Goal: Task Accomplishment & Management: Manage account settings

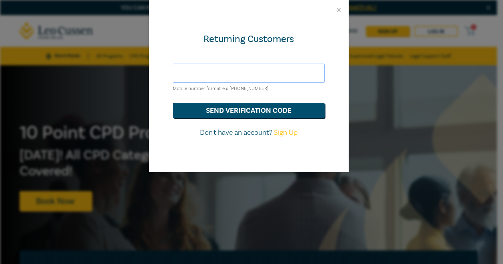
click at [225, 73] on input "text" at bounding box center [249, 73] width 152 height 19
click at [181, 73] on input "0407103103" at bounding box center [249, 73] width 152 height 19
type input "+ 61 407103103"
click at [234, 112] on button "send verification code" at bounding box center [249, 110] width 152 height 15
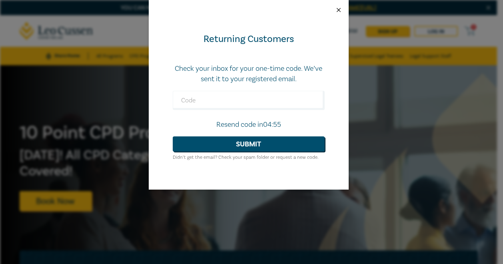
click at [340, 8] on button "Close" at bounding box center [338, 9] width 7 height 7
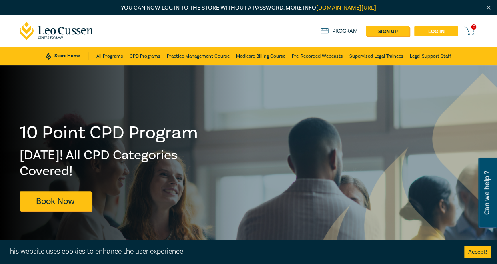
click at [422, 31] on link "Log in" at bounding box center [436, 31] width 44 height 10
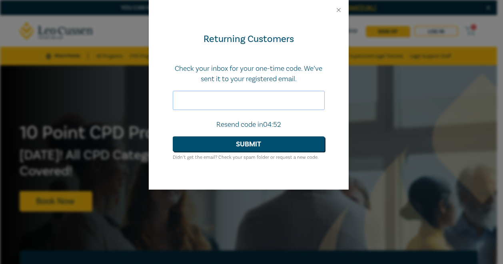
click at [282, 99] on input "text" at bounding box center [249, 100] width 152 height 19
click at [181, 99] on input "text" at bounding box center [249, 100] width 152 height 19
type input "327552"
click at [238, 142] on button "Submit" at bounding box center [249, 143] width 152 height 15
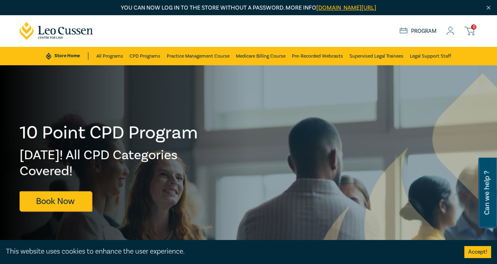
click at [451, 28] on icon at bounding box center [450, 31] width 8 height 8
